Goal: Task Accomplishment & Management: Complete application form

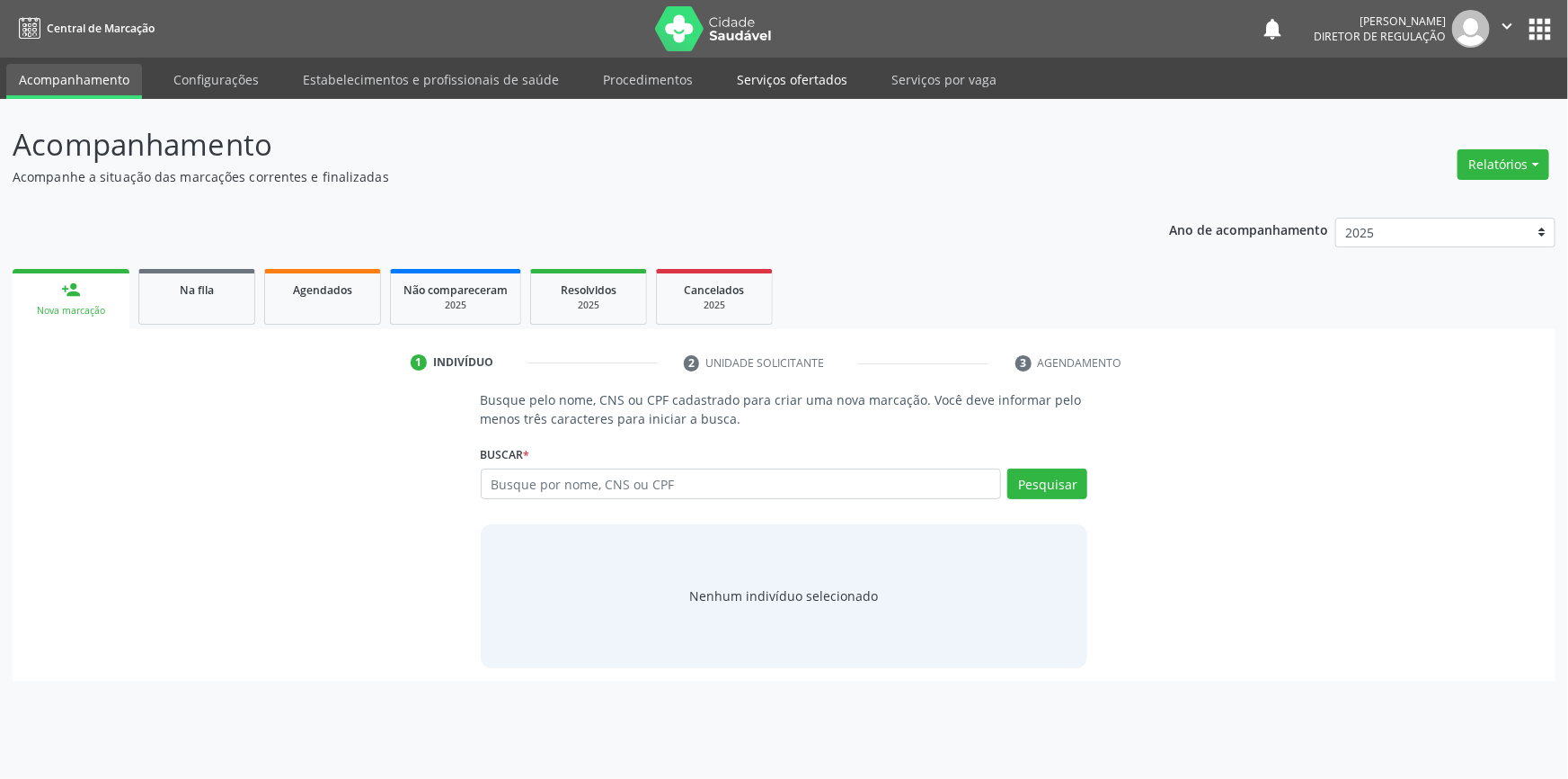
click at [784, 85] on link "Serviços ofertados" at bounding box center [791, 79] width 136 height 31
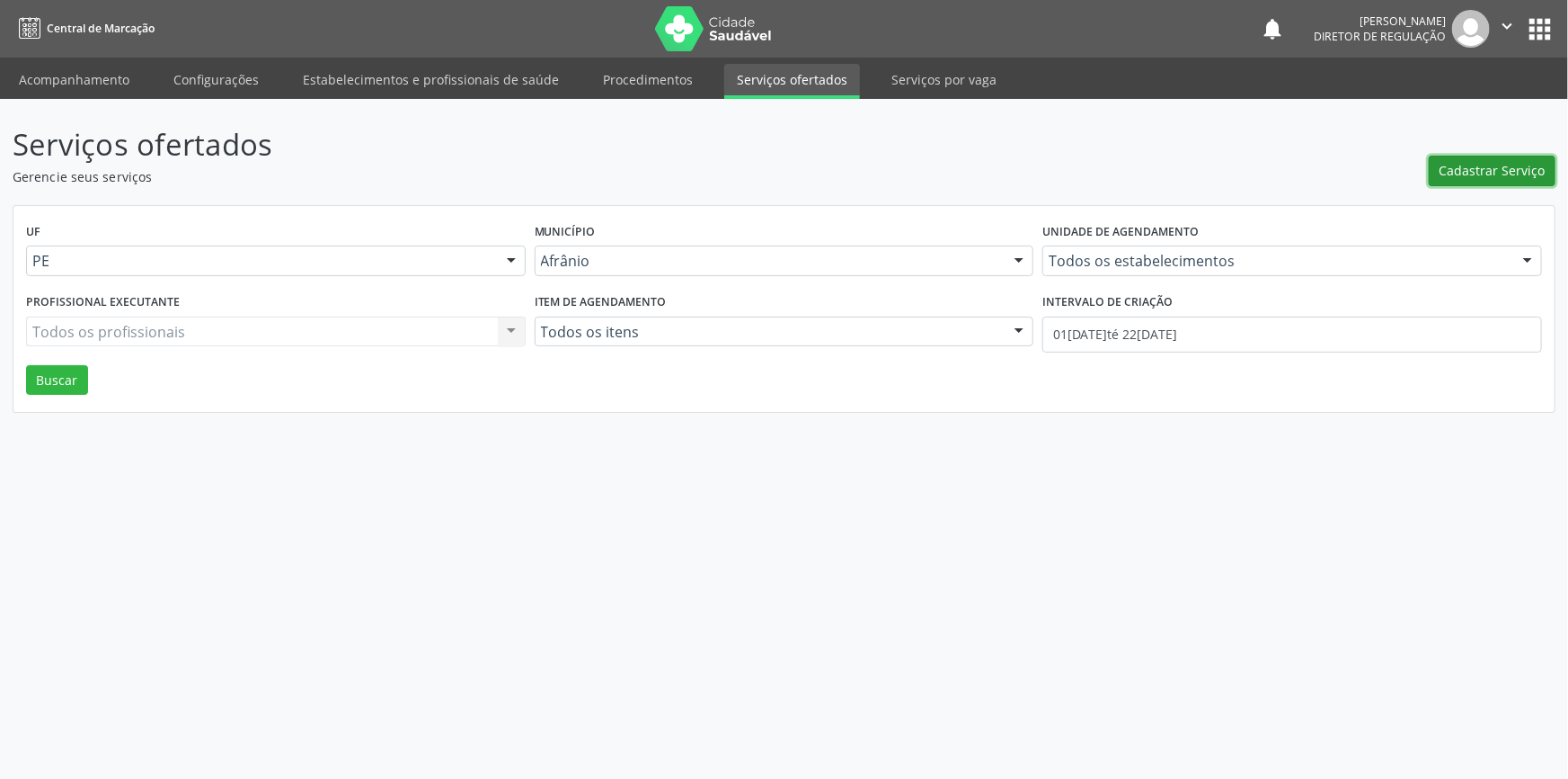
click at [1473, 165] on span "Cadastrar Serviço" at bounding box center [1492, 170] width 106 height 19
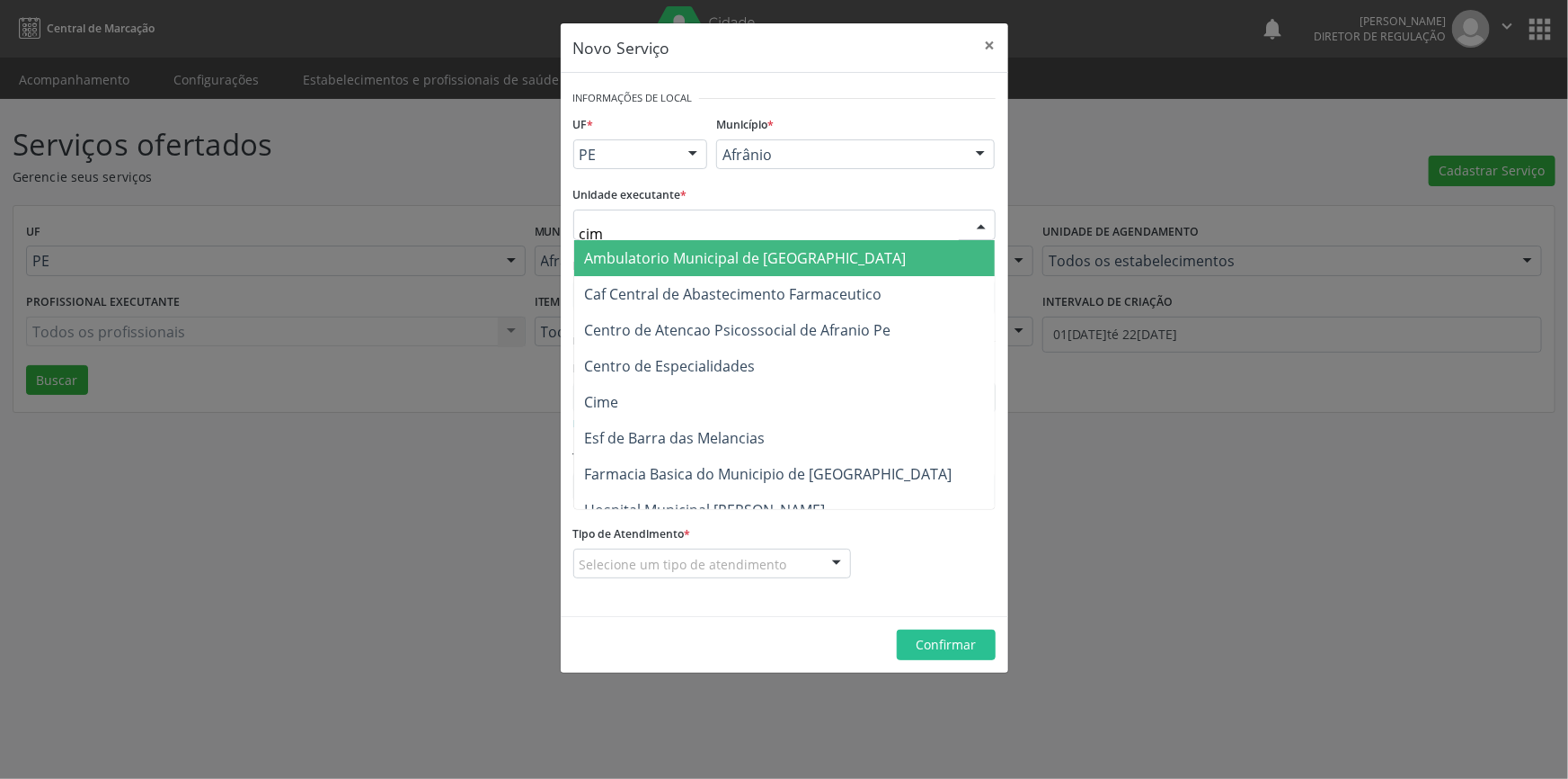
type input "cime"
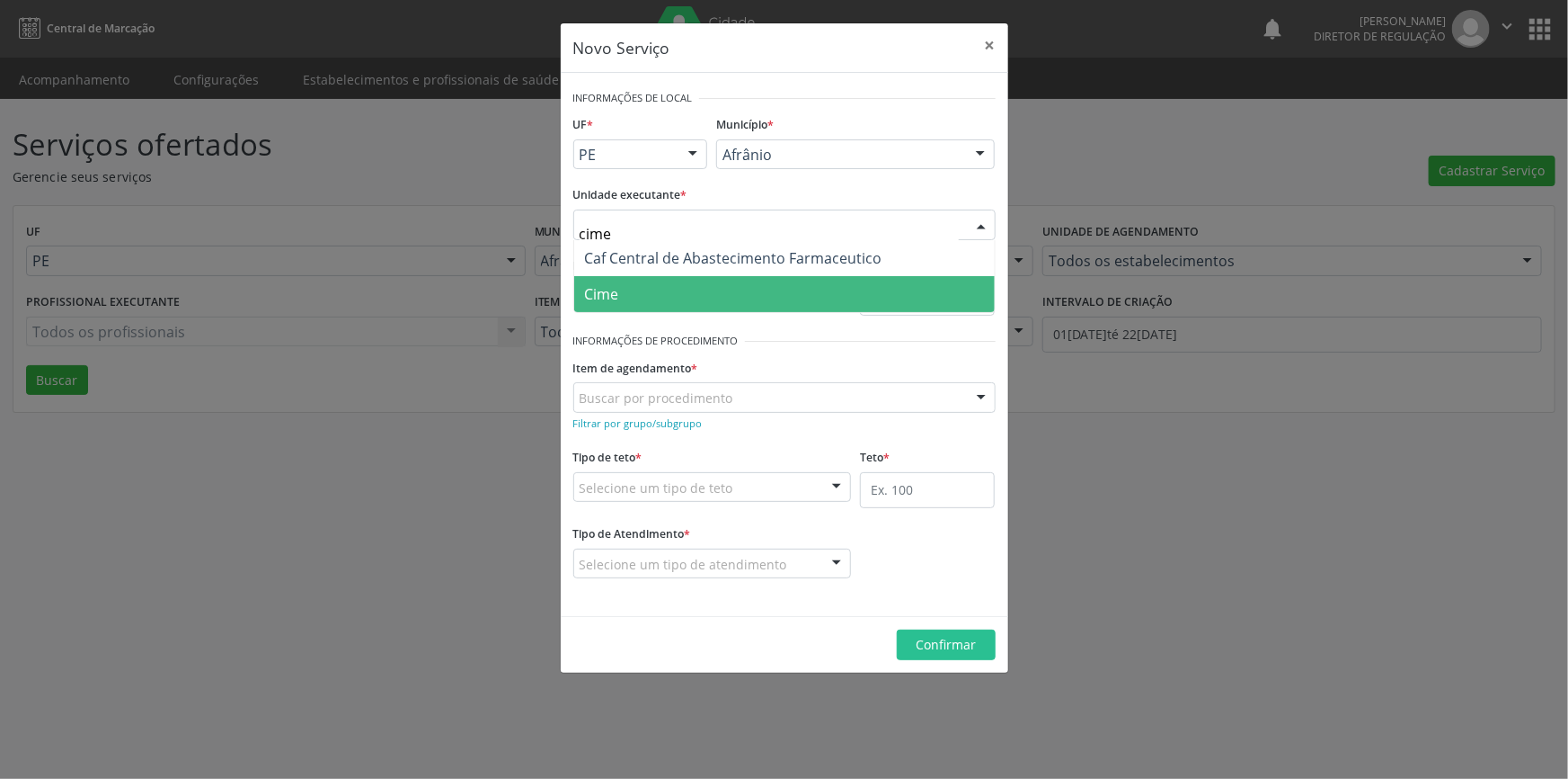
click at [632, 277] on span "Cime" at bounding box center [784, 294] width 421 height 36
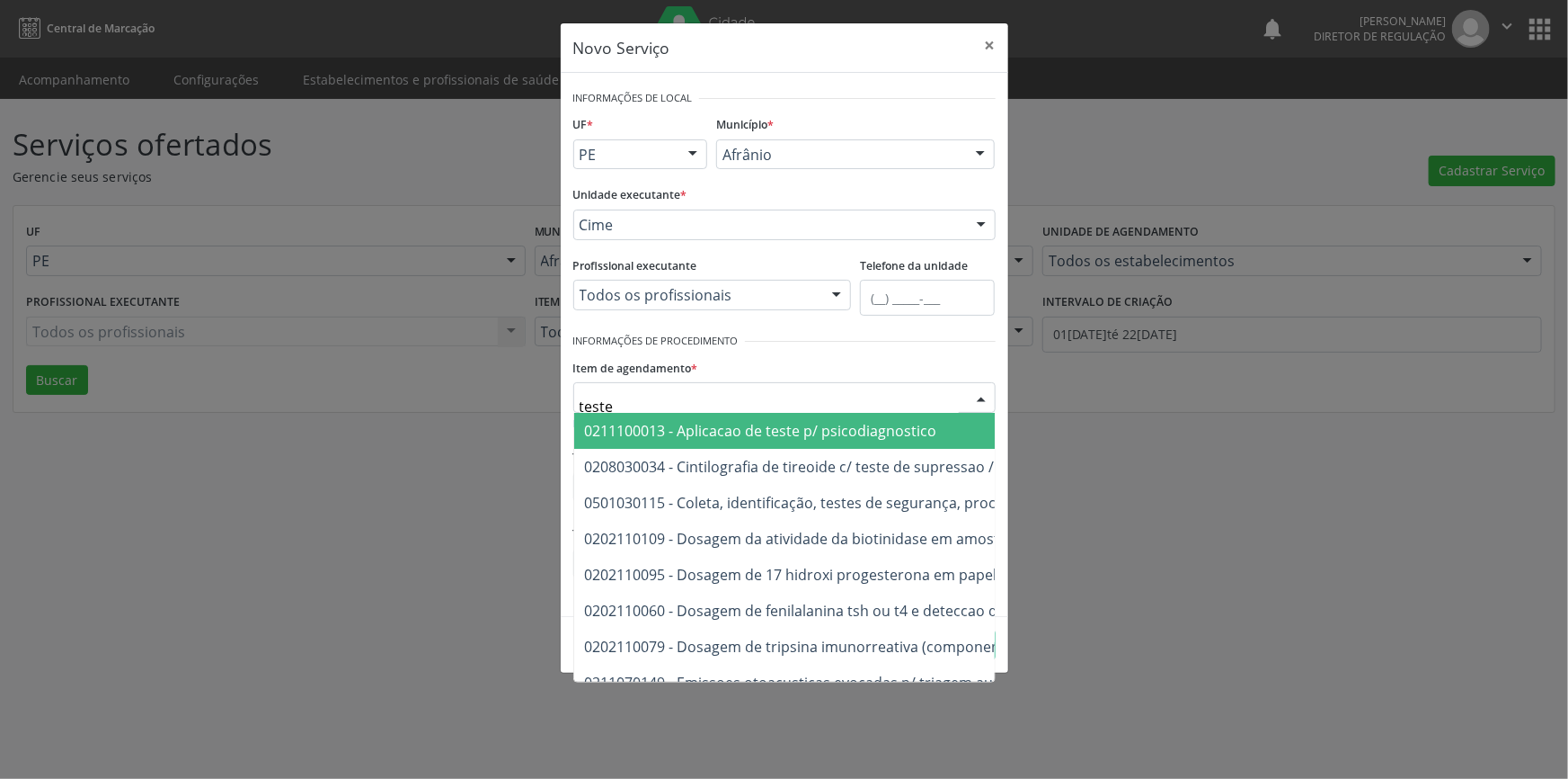
type input "teste e"
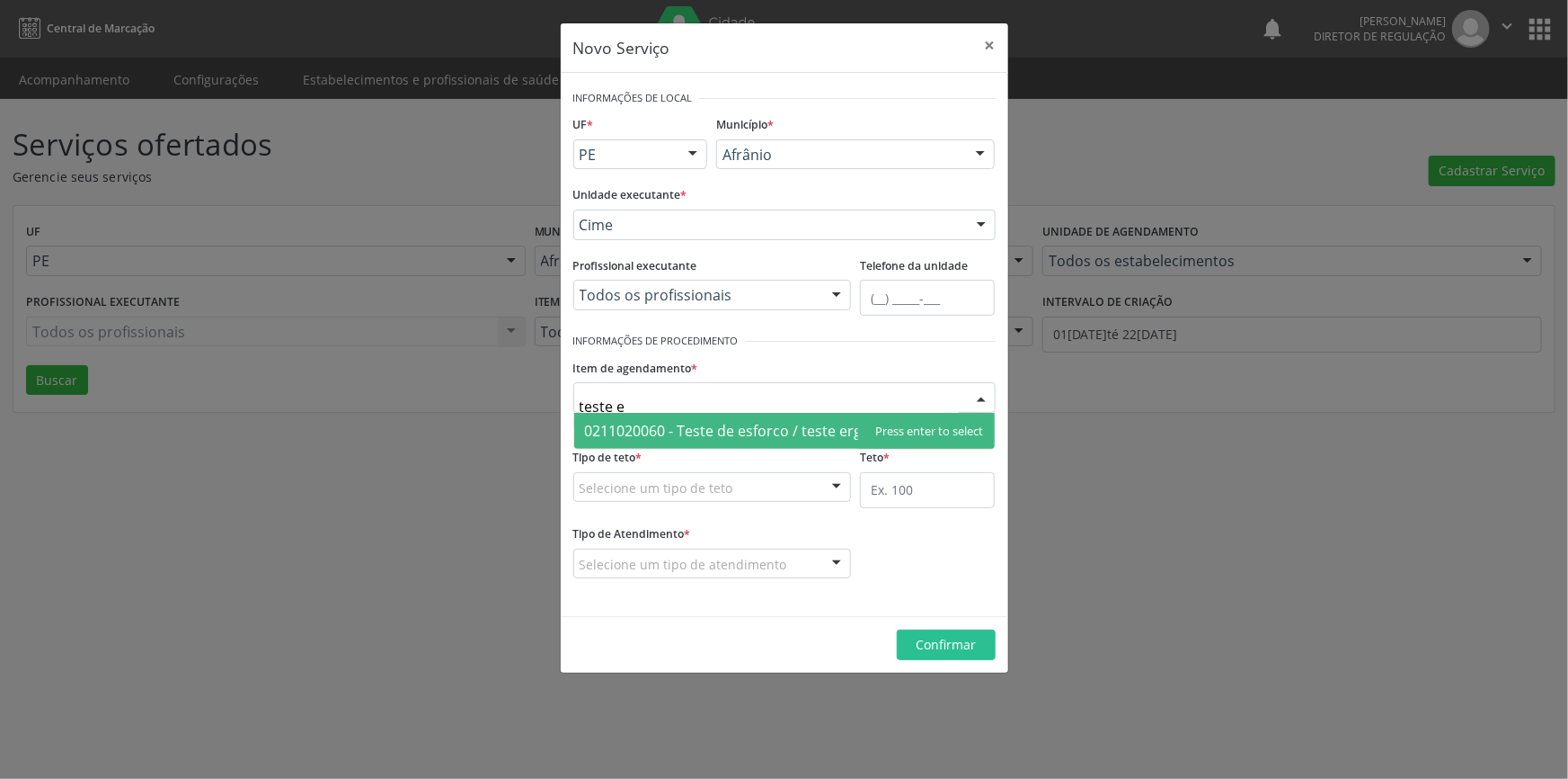
click at [714, 436] on span "0211020060 - Teste de esforco / teste ergometrico" at bounding box center [755, 430] width 340 height 20
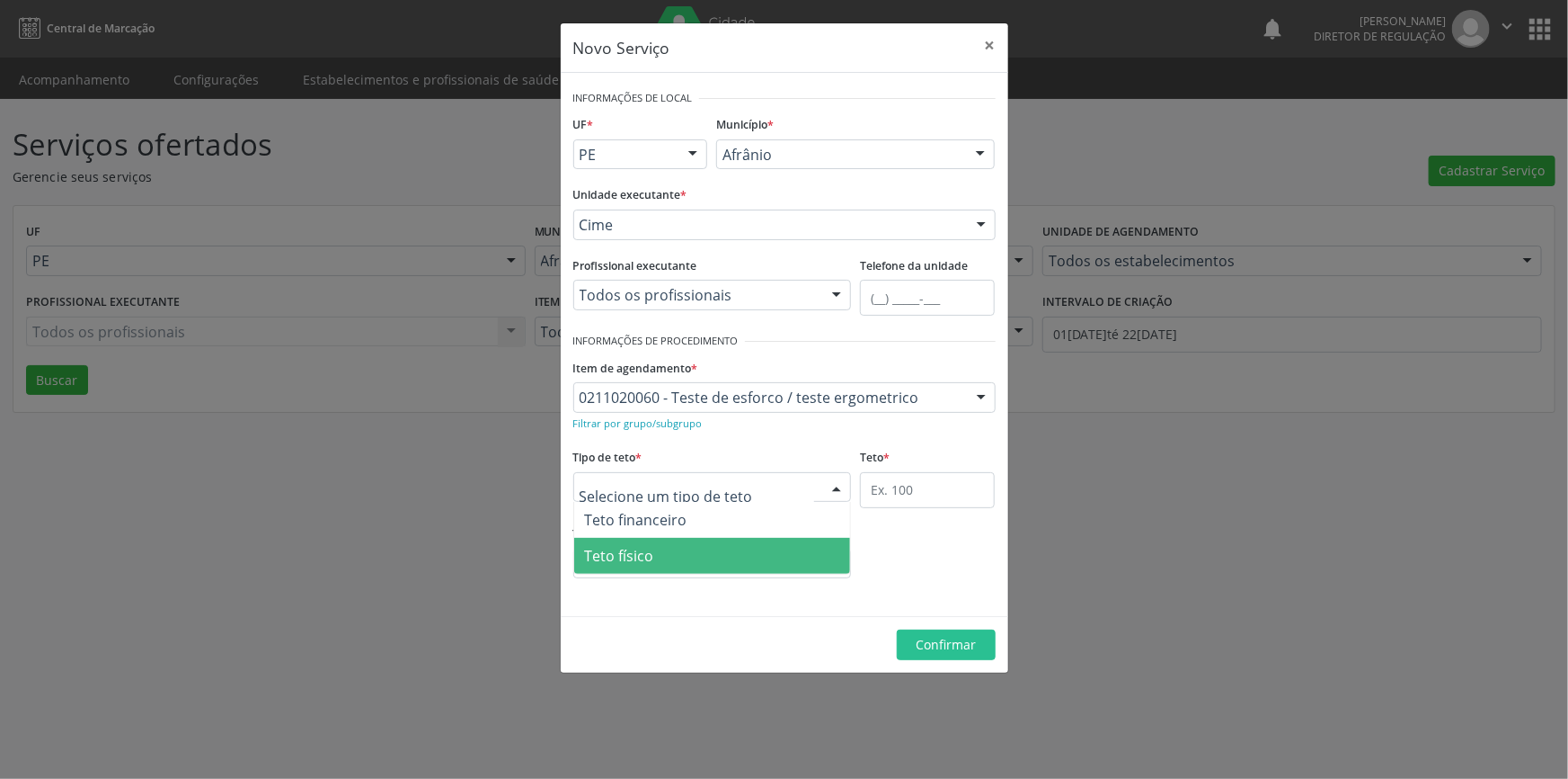
click at [669, 547] on span "Teto físico" at bounding box center [712, 555] width 277 height 36
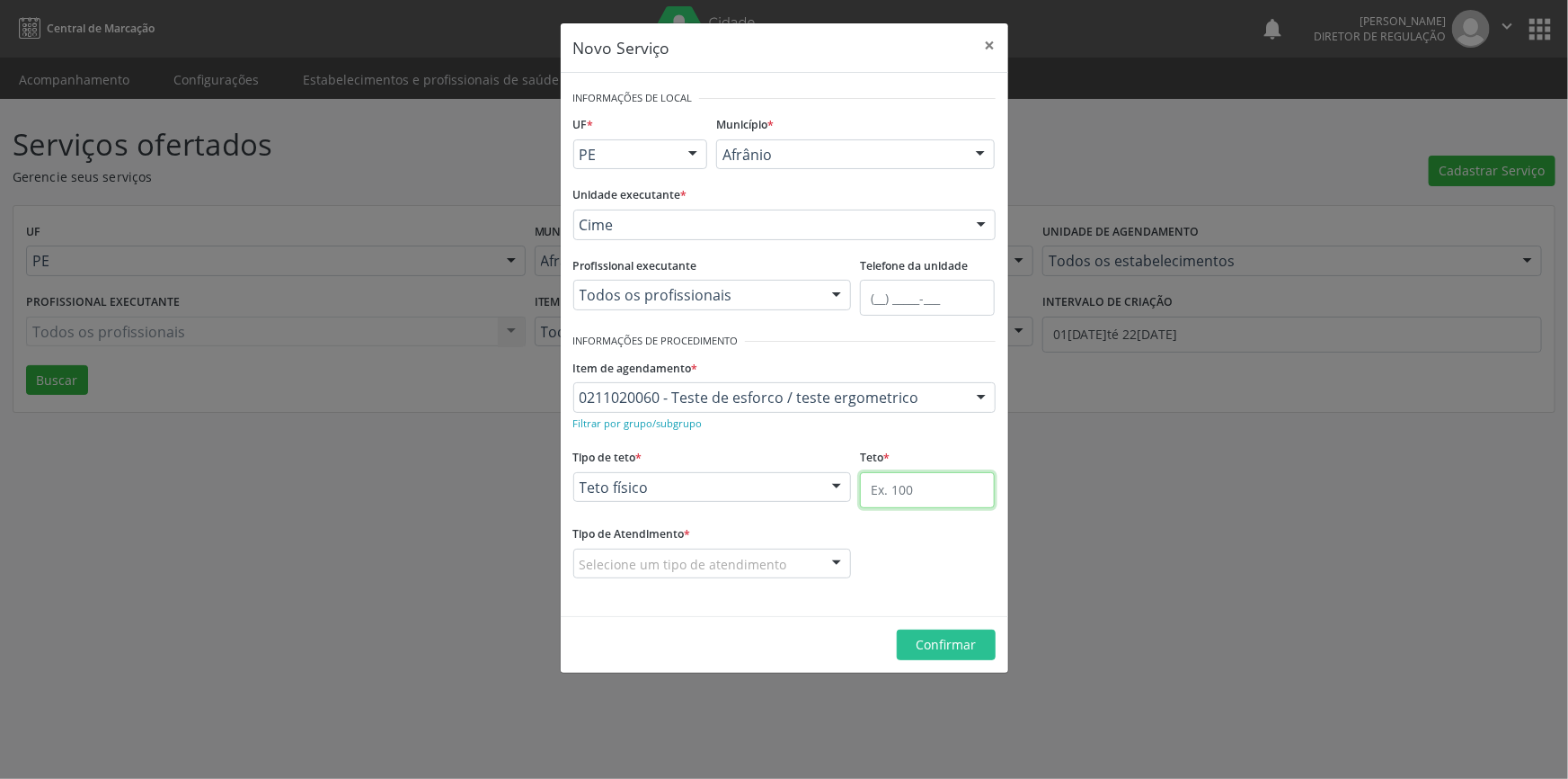
click at [917, 499] on input "text" at bounding box center [927, 489] width 135 height 36
type input "1"
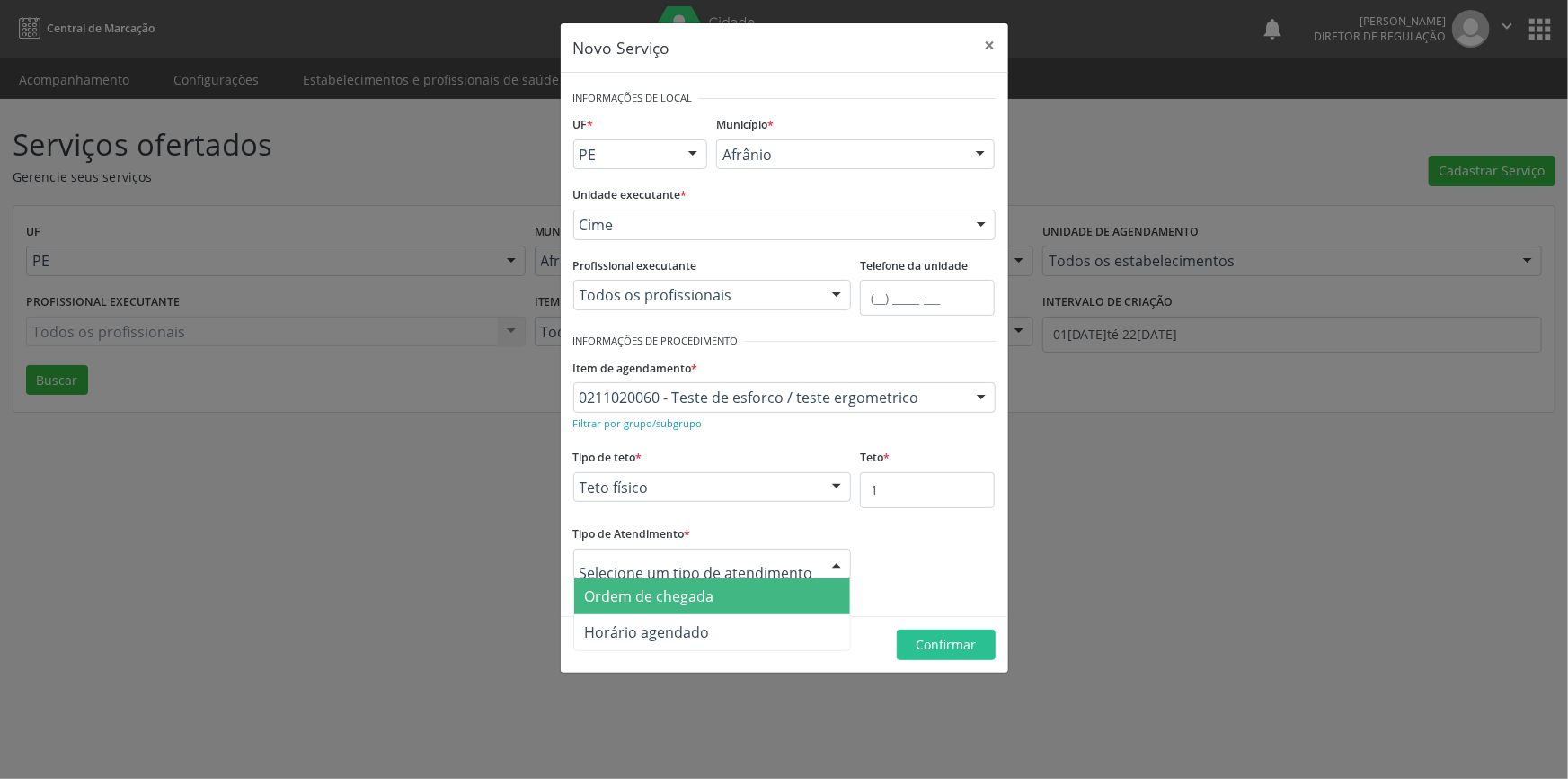
click at [708, 594] on span "Ordem de chegada" at bounding box center [650, 595] width 130 height 20
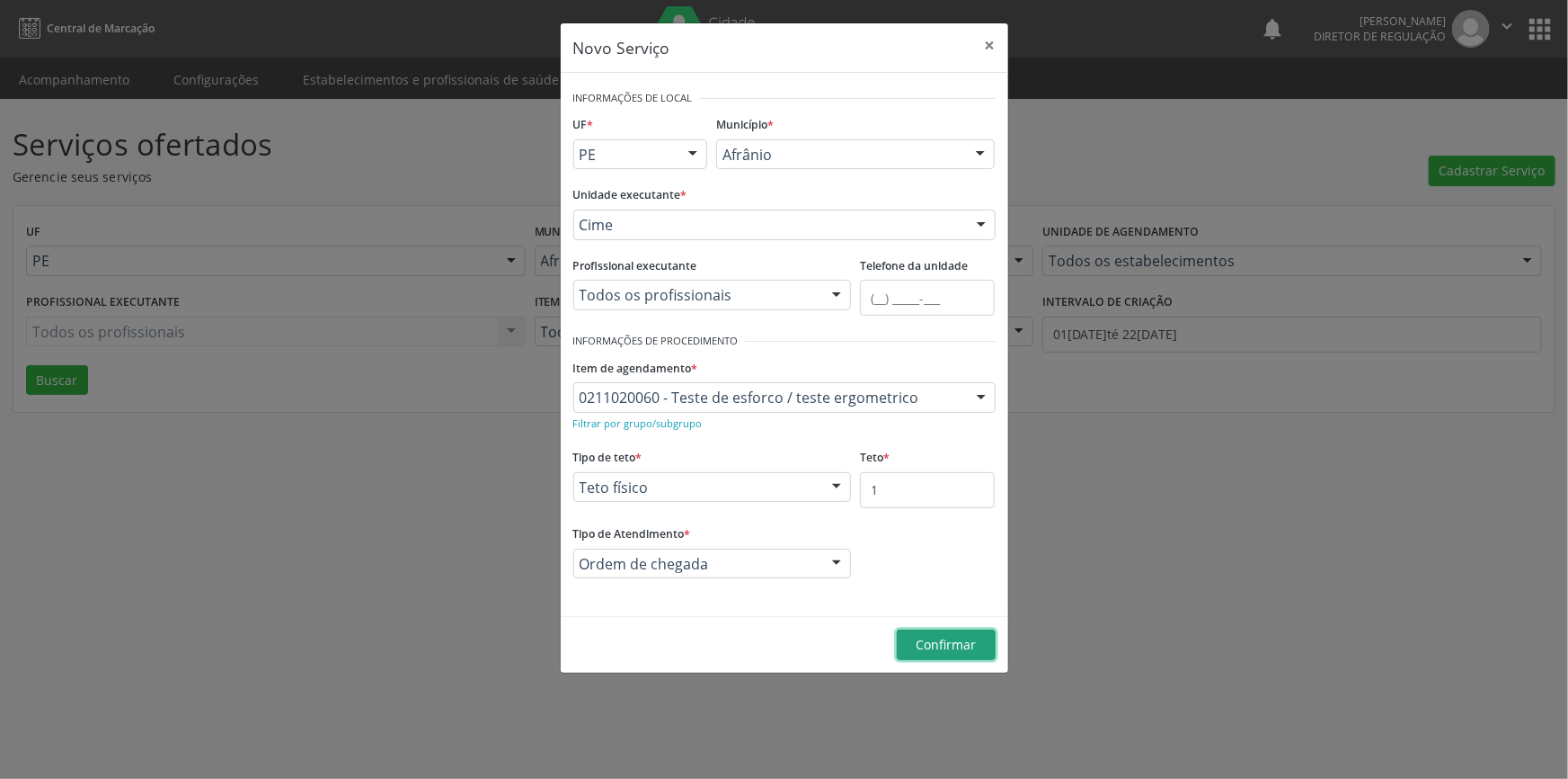
click at [973, 654] on button "Confirmar" at bounding box center [945, 644] width 99 height 30
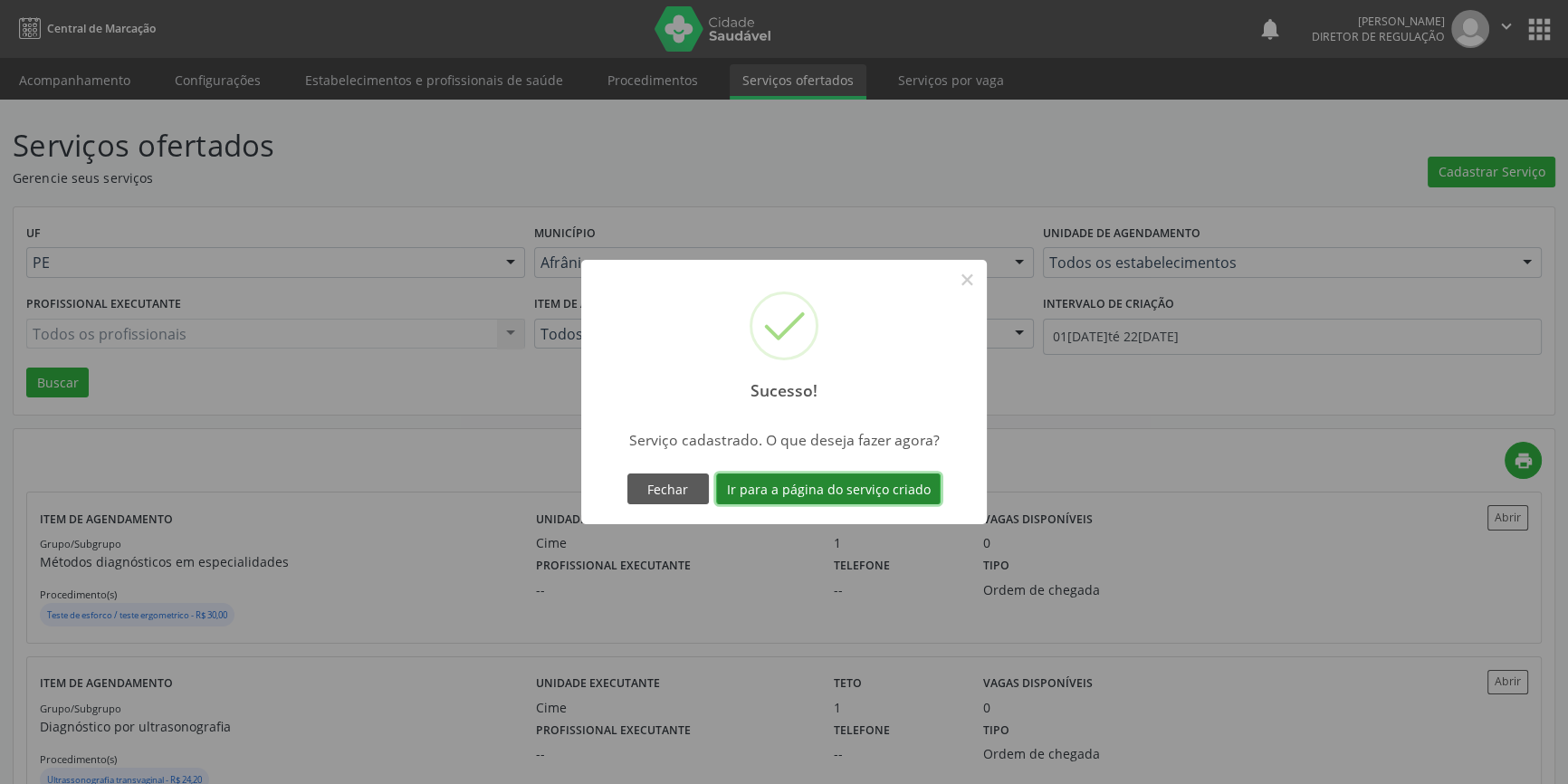
click at [907, 488] on button "Ir para a página do serviço criado" at bounding box center [828, 488] width 224 height 30
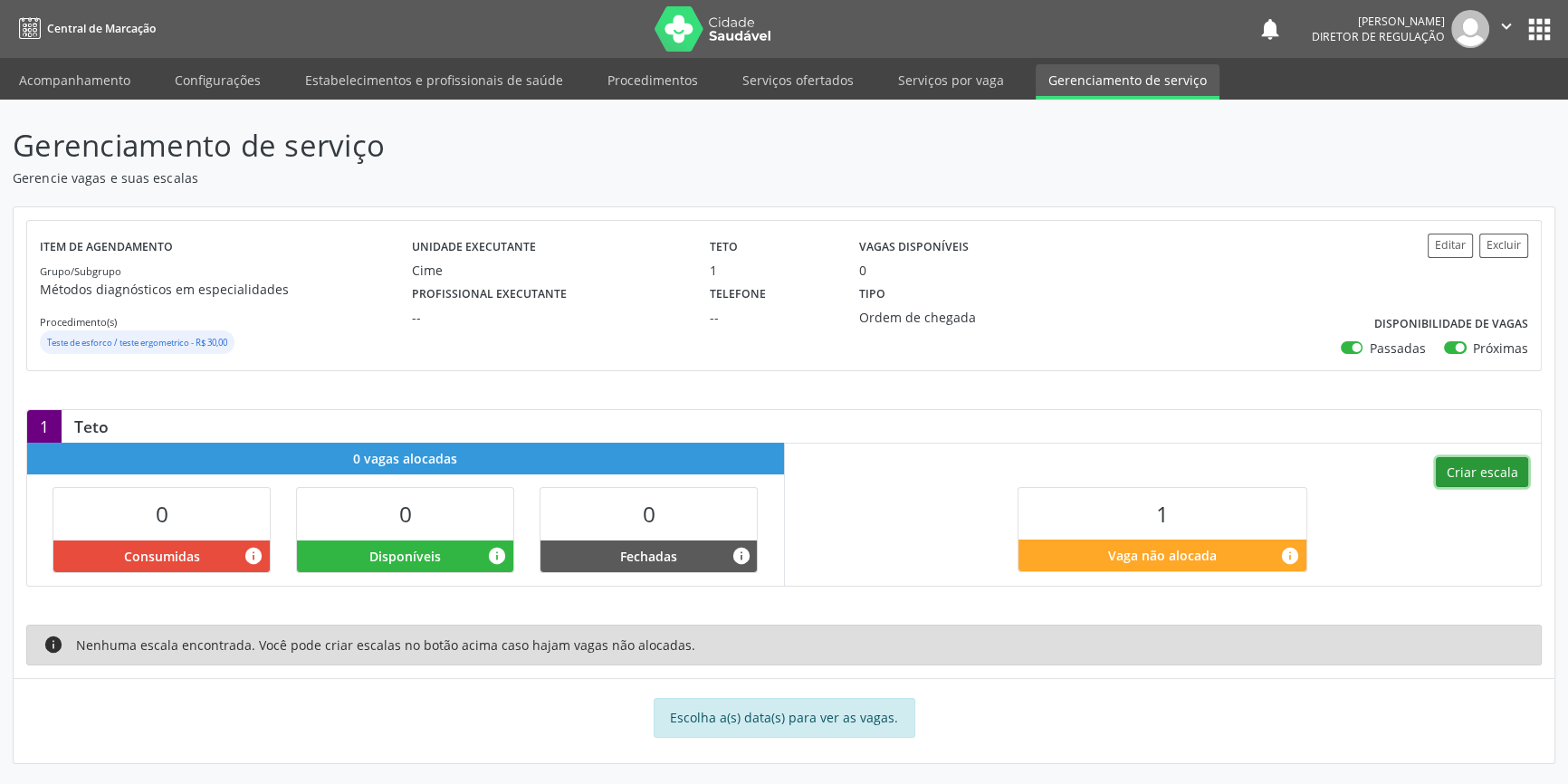
click at [1452, 475] on button "Criar escala" at bounding box center [1482, 472] width 92 height 30
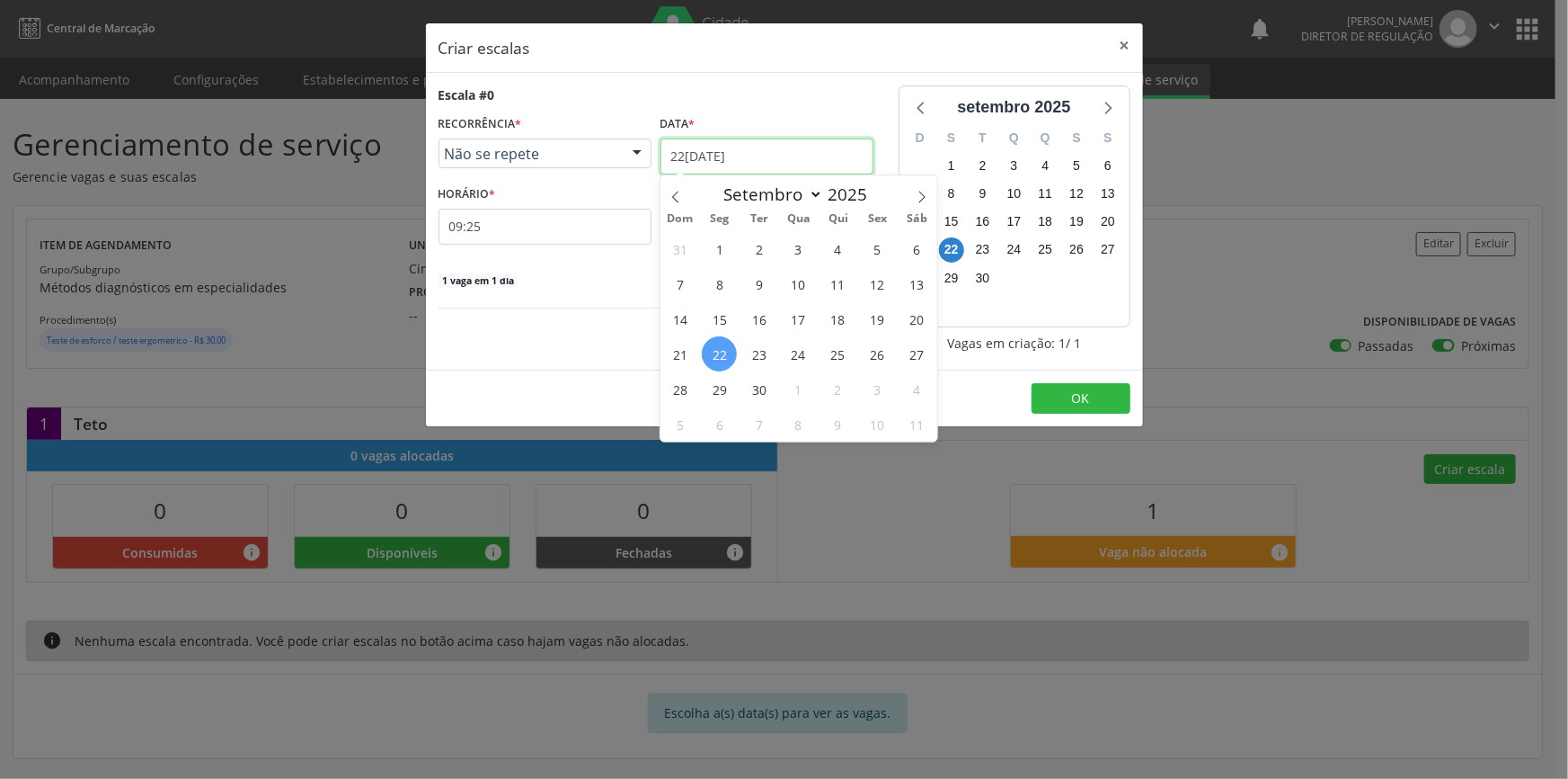
click at [708, 139] on input "22[DATE]" at bounding box center [767, 156] width 213 height 36
click at [916, 359] on span "27" at bounding box center [917, 353] width 35 height 35
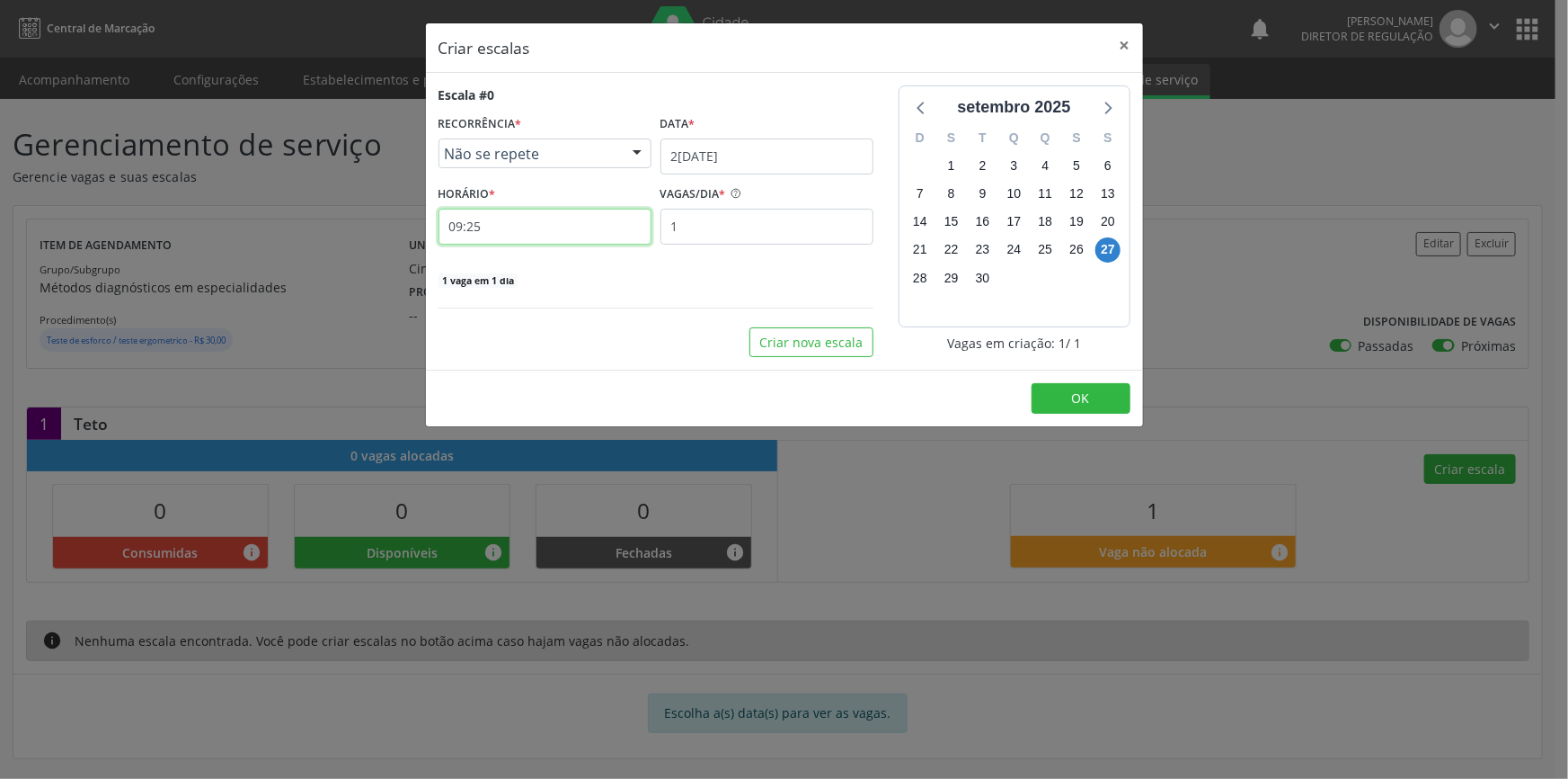
click at [531, 213] on input "09:25" at bounding box center [544, 226] width 213 height 36
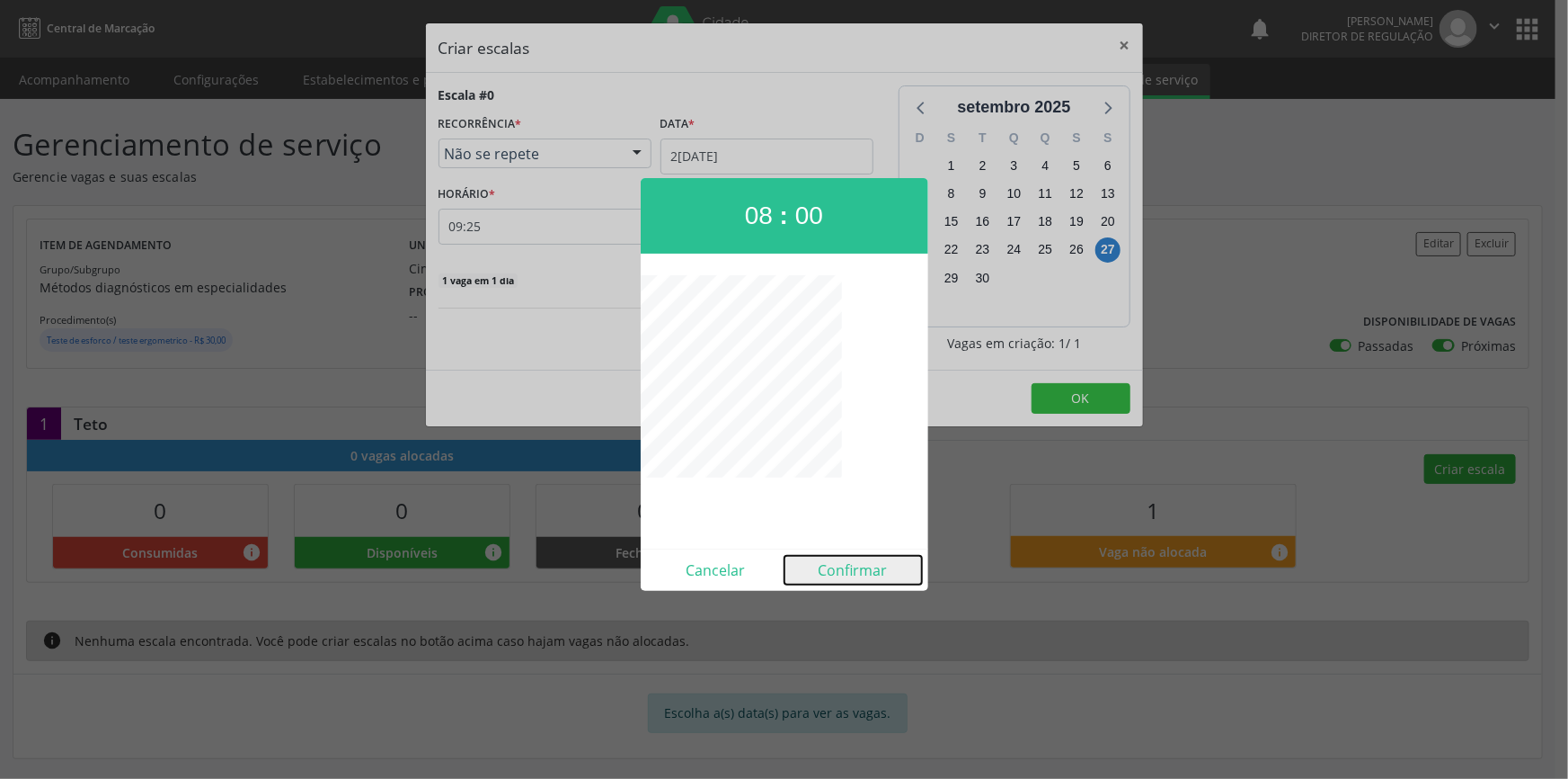
click at [859, 575] on button "Confirmar" at bounding box center [853, 569] width 138 height 28
type input "08:00"
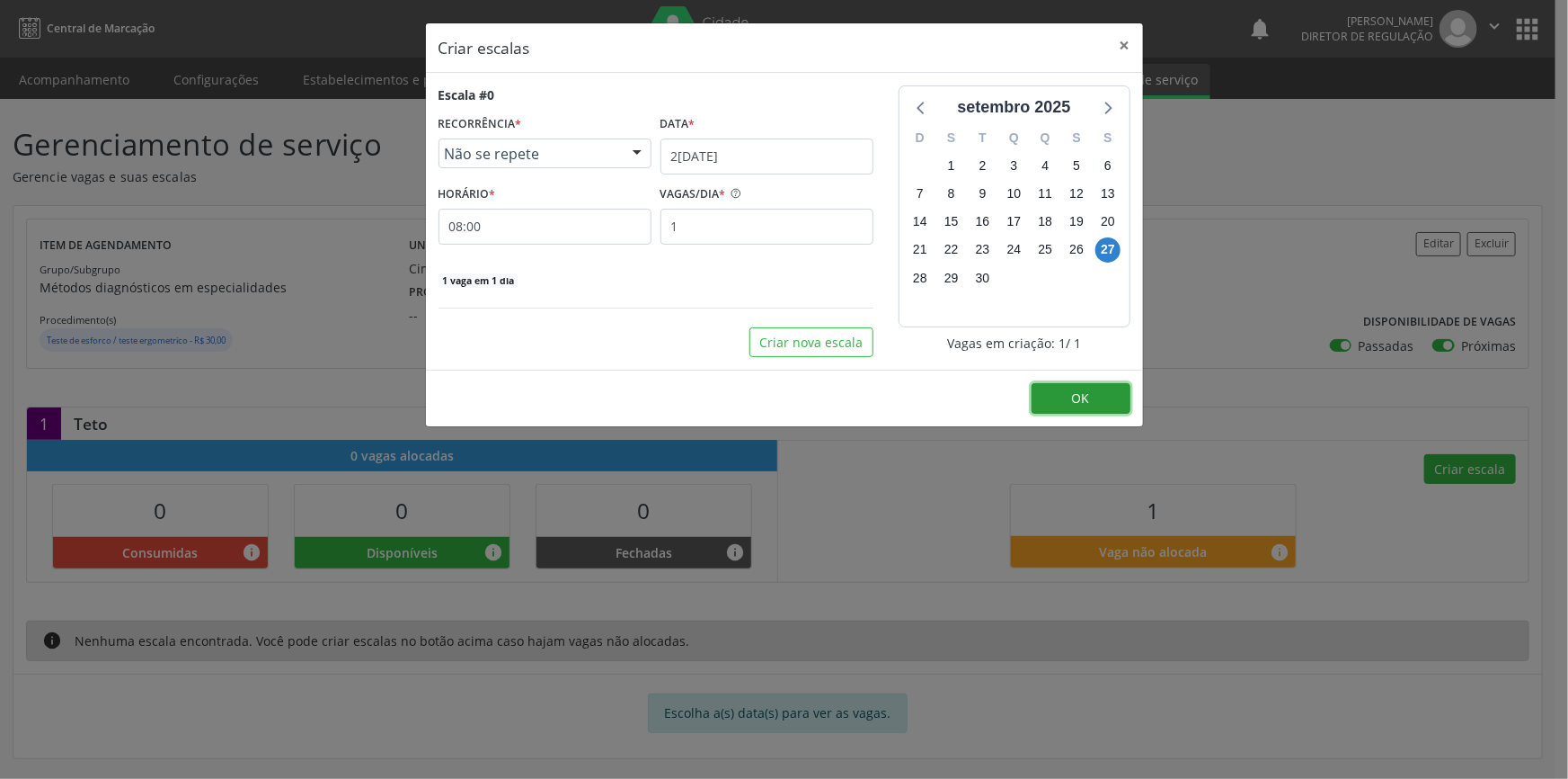
click at [1051, 410] on button "OK" at bounding box center [1080, 397] width 99 height 30
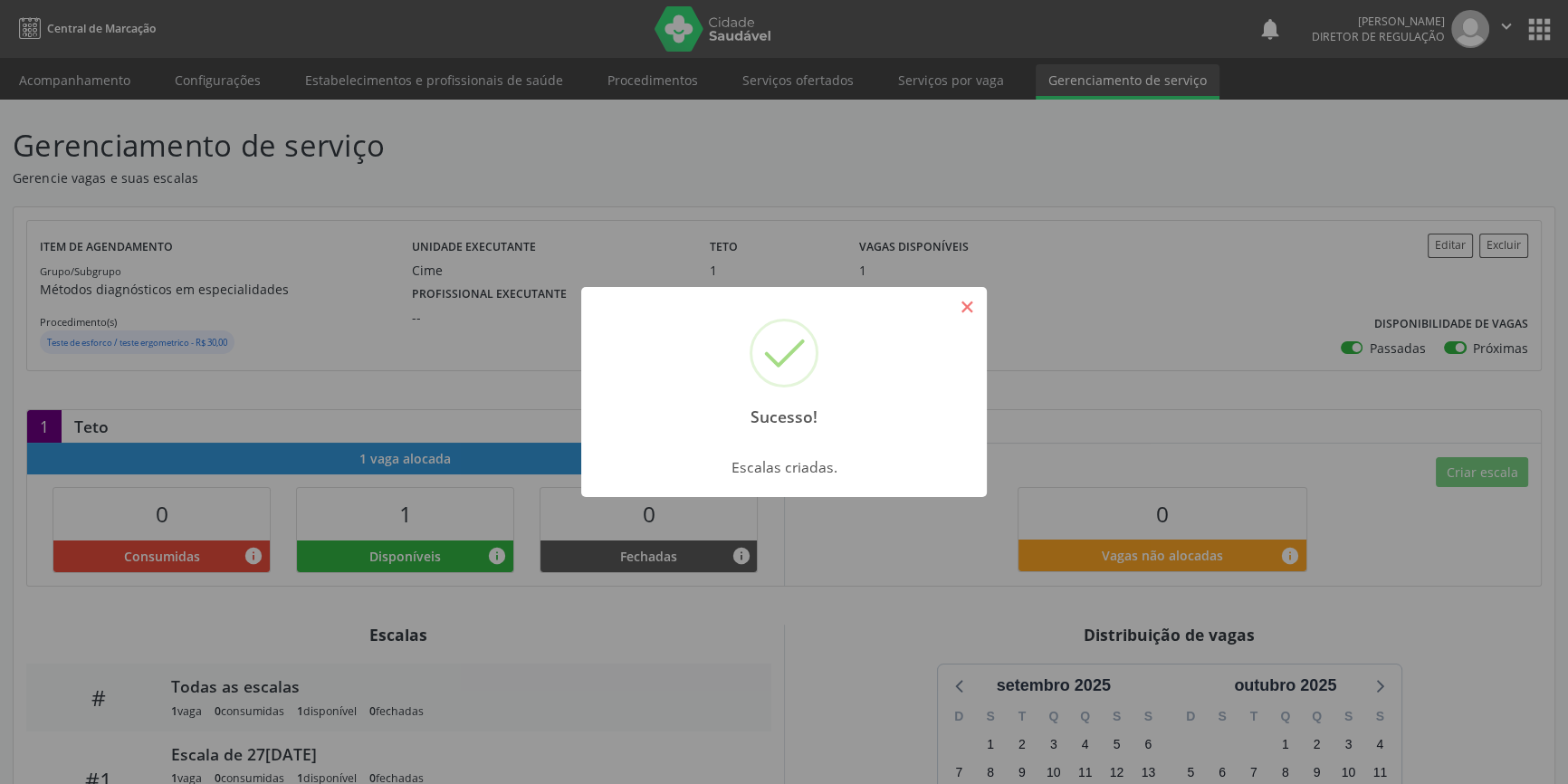
click at [959, 293] on button "×" at bounding box center [966, 307] width 30 height 30
